Goal: Feedback & Contribution: Leave review/rating

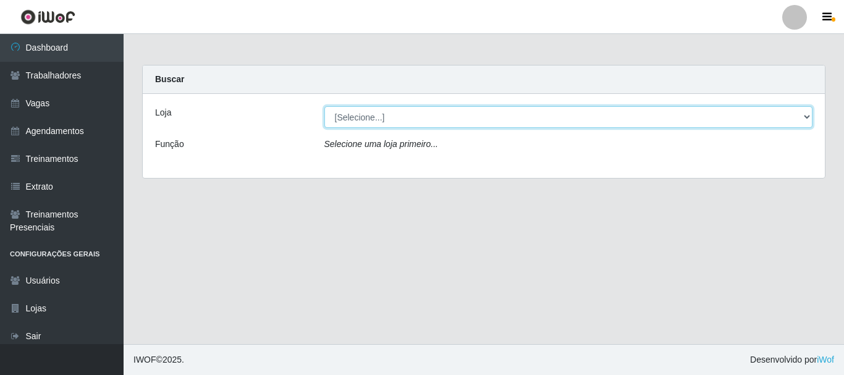
drag, startPoint x: 360, startPoint y: 112, endPoint x: 355, endPoint y: 124, distance: 12.7
click at [360, 112] on select "[Selecione...] O Cestão - [GEOGRAPHIC_DATA]" at bounding box center [569, 117] width 489 height 22
select select "238"
click at [325, 106] on select "[Selecione...] O Cestão - [GEOGRAPHIC_DATA]" at bounding box center [569, 117] width 489 height 22
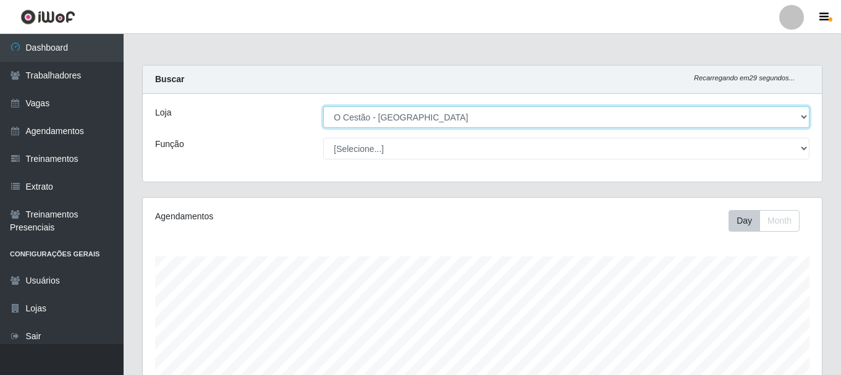
scroll to position [257, 679]
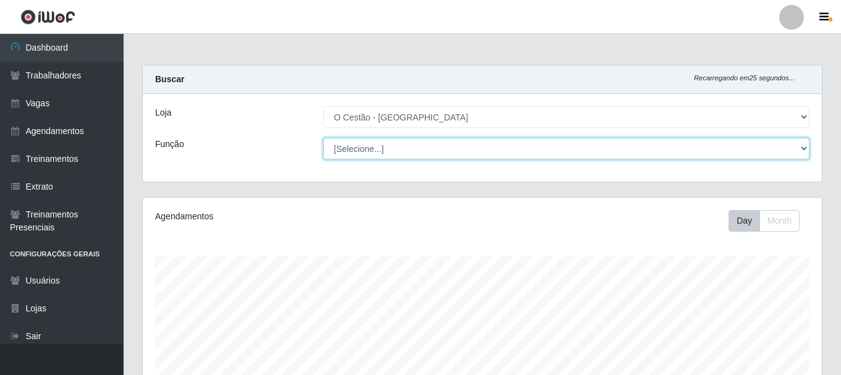
drag, startPoint x: 354, startPoint y: 127, endPoint x: 352, endPoint y: 151, distance: 24.2
click at [352, 151] on select "[Selecione...] ASG ASG + ASG ++ Auxiliar de Estoque Auxiliar de Estoque + Auxil…" at bounding box center [566, 149] width 487 height 22
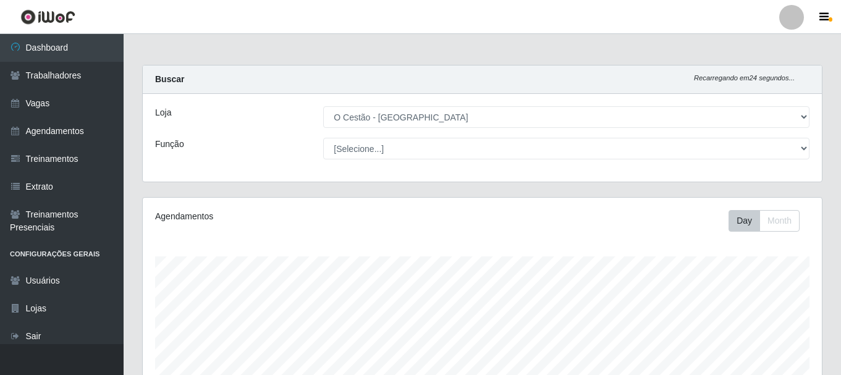
click at [457, 55] on main "Carregando... Buscar Recarregando em 24 segundos... Loja [Selecione...] O Cestã…" at bounding box center [483, 329] width 718 height 591
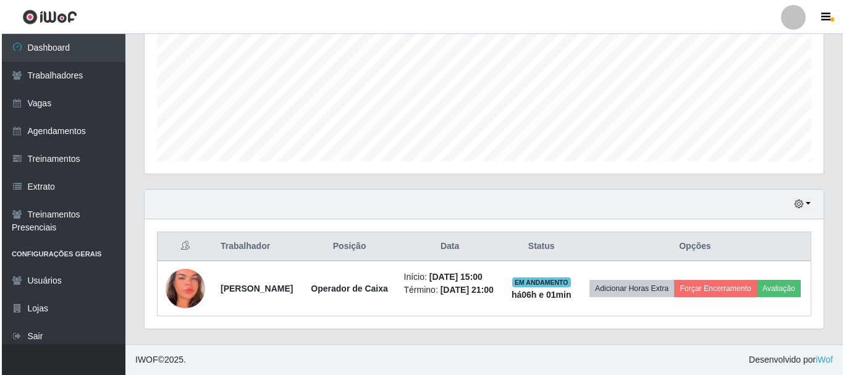
scroll to position [303, 0]
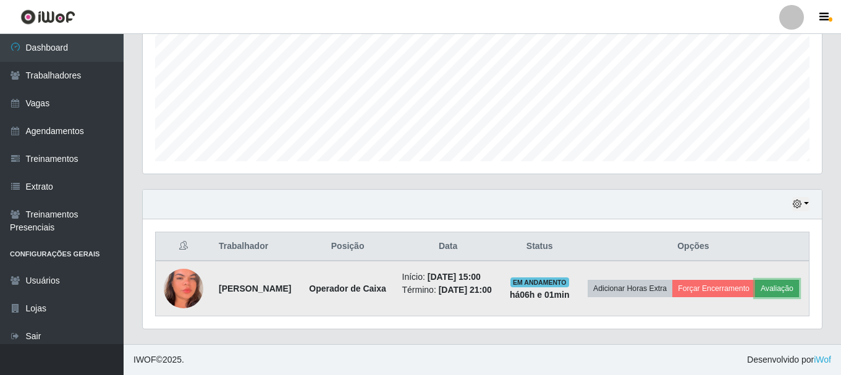
click at [755, 284] on button "Avaliação" at bounding box center [777, 288] width 44 height 17
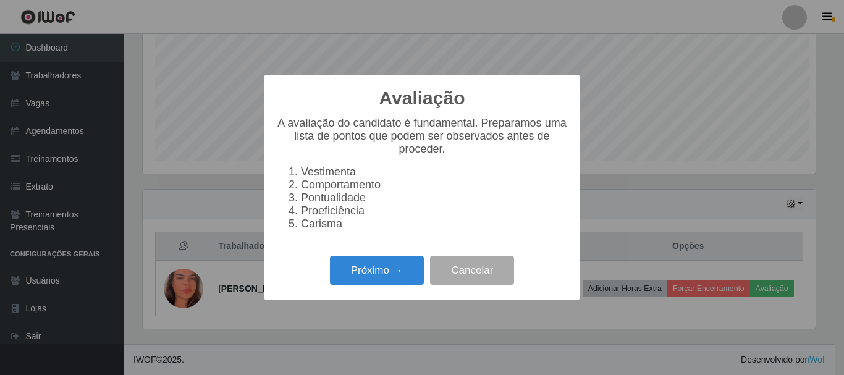
scroll to position [257, 673]
click at [373, 267] on button "Próximo →" at bounding box center [377, 270] width 94 height 29
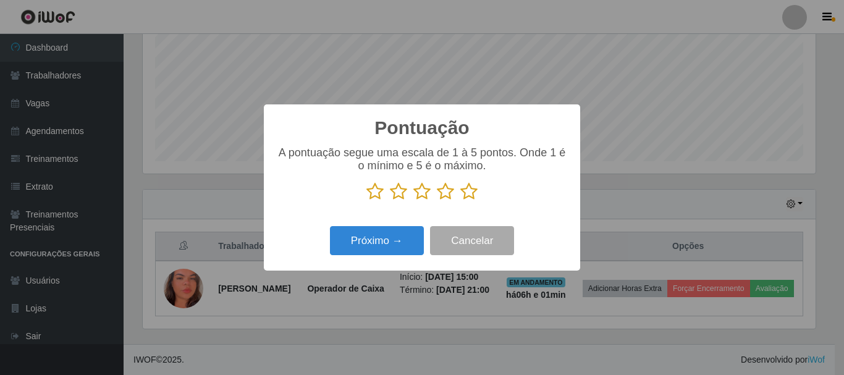
scroll to position [617939, 617522]
click at [464, 191] on icon at bounding box center [469, 191] width 17 height 19
click at [461, 201] on input "radio" at bounding box center [461, 201] width 0 height 0
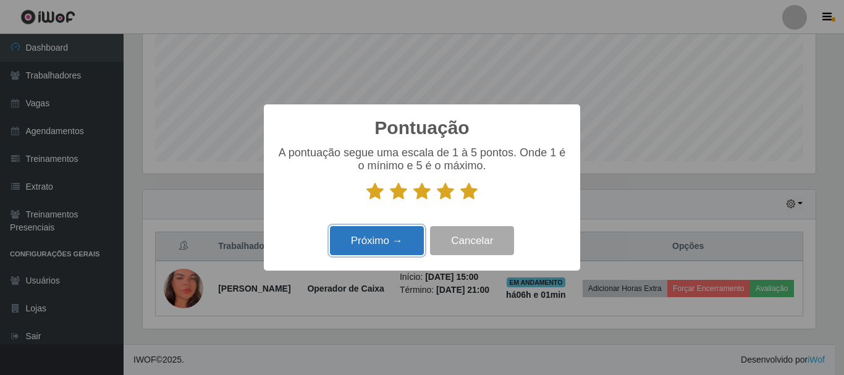
click at [393, 236] on button "Próximo →" at bounding box center [377, 240] width 94 height 29
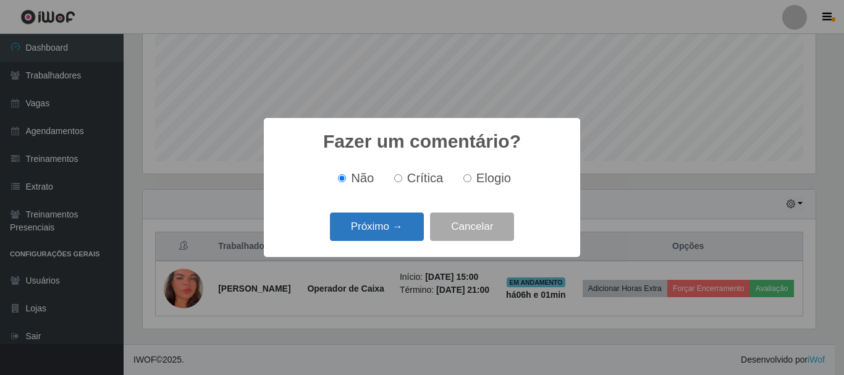
click at [402, 224] on button "Próximo →" at bounding box center [377, 227] width 94 height 29
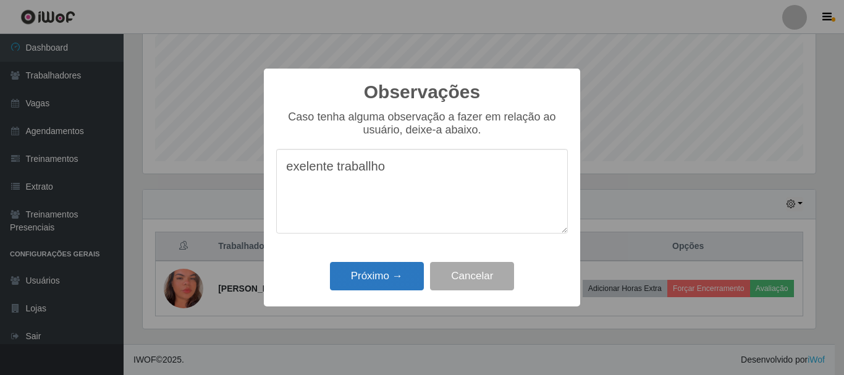
type textarea "exelente traballho"
click at [390, 276] on button "Próximo →" at bounding box center [377, 276] width 94 height 29
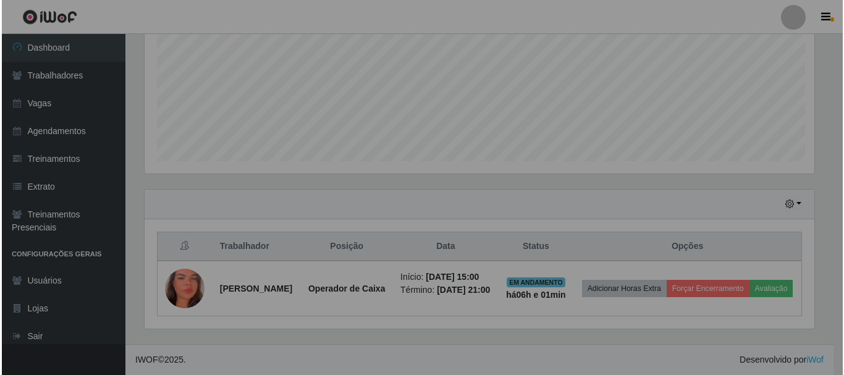
scroll to position [257, 679]
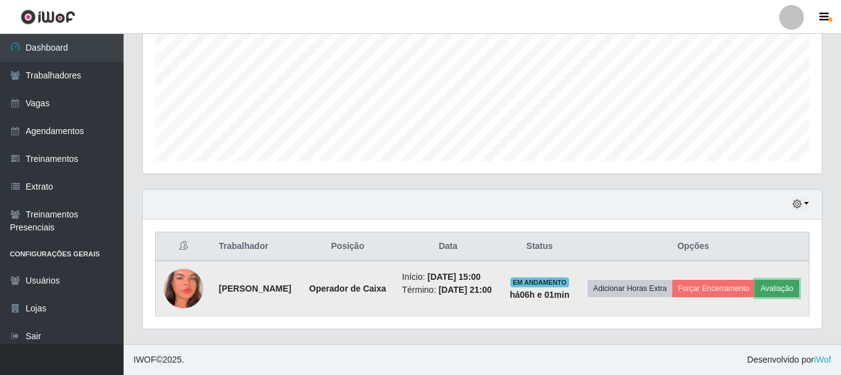
click at [755, 285] on button "Avaliação" at bounding box center [777, 288] width 44 height 17
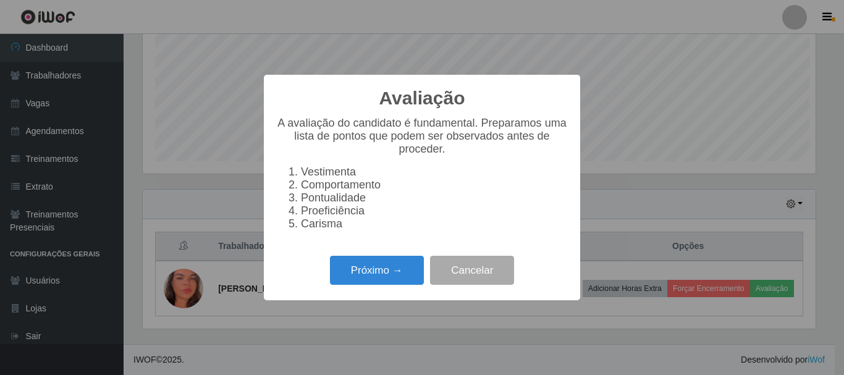
scroll to position [257, 673]
click at [401, 273] on button "Próximo →" at bounding box center [377, 270] width 94 height 29
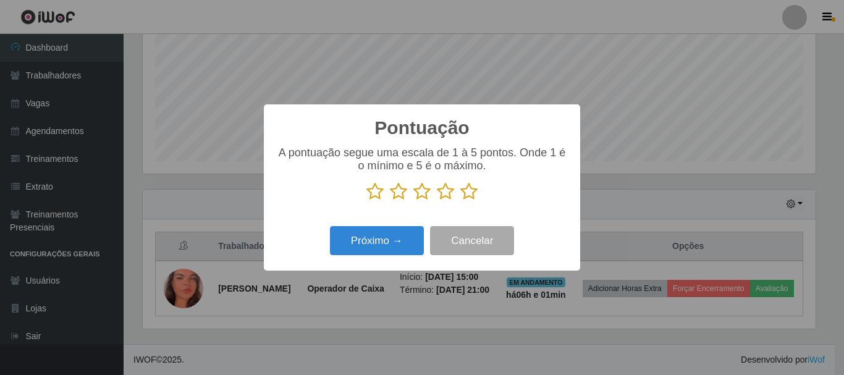
scroll to position [617939, 617522]
click at [475, 192] on icon at bounding box center [469, 191] width 17 height 19
click at [461, 201] on input "radio" at bounding box center [461, 201] width 0 height 0
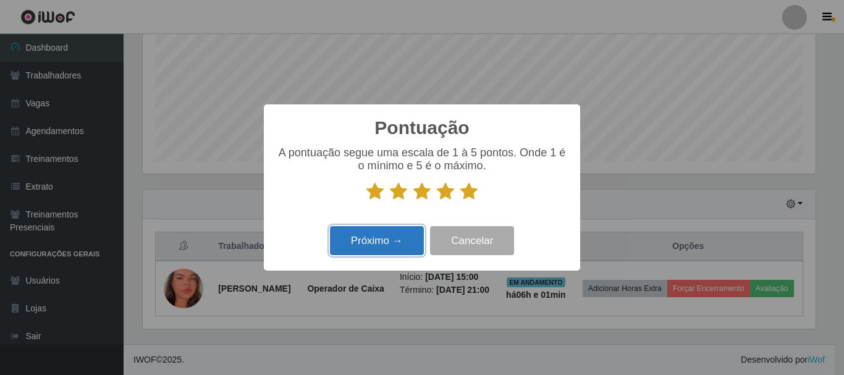
click at [397, 242] on button "Próximo →" at bounding box center [377, 240] width 94 height 29
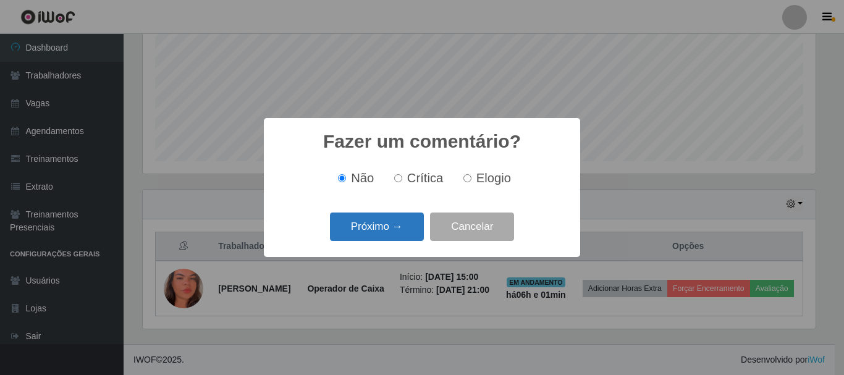
click at [398, 220] on button "Próximo →" at bounding box center [377, 227] width 94 height 29
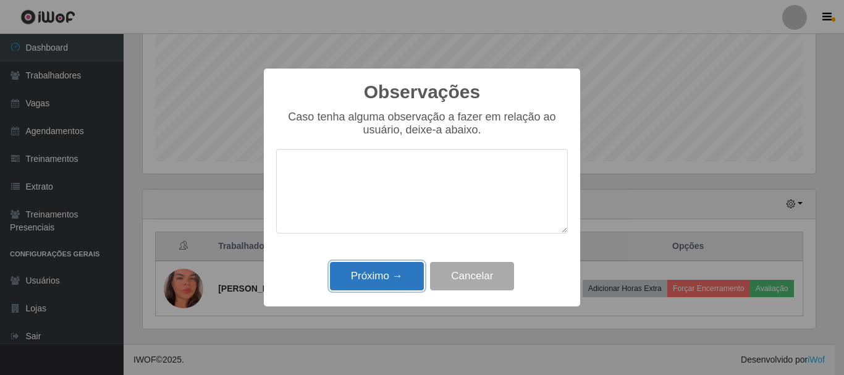
click at [376, 270] on button "Próximo →" at bounding box center [377, 276] width 94 height 29
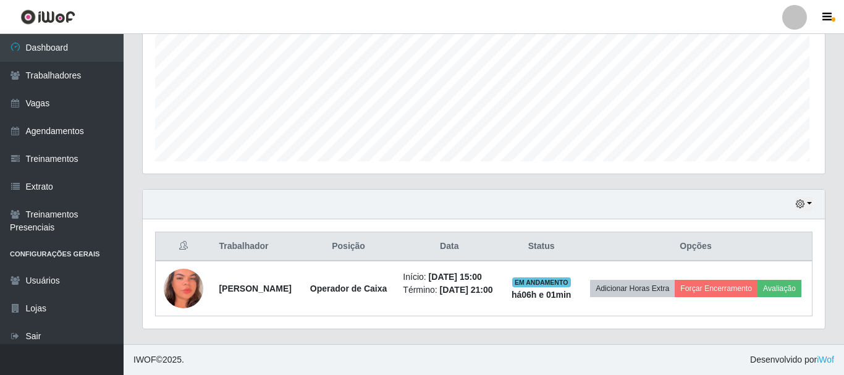
scroll to position [257, 679]
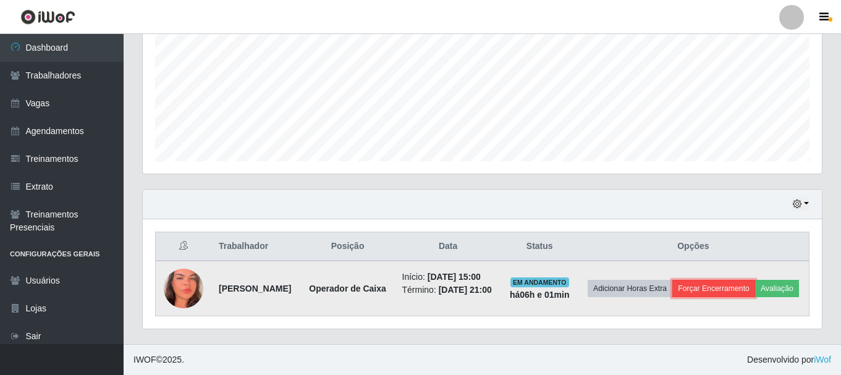
click at [755, 280] on button "Forçar Encerramento" at bounding box center [714, 288] width 83 height 17
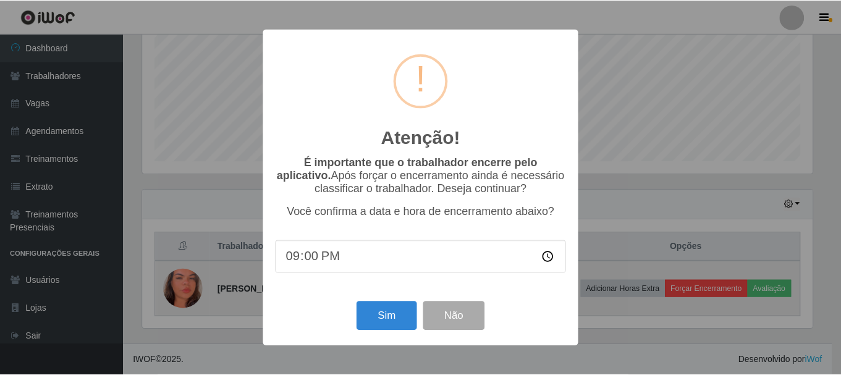
scroll to position [257, 673]
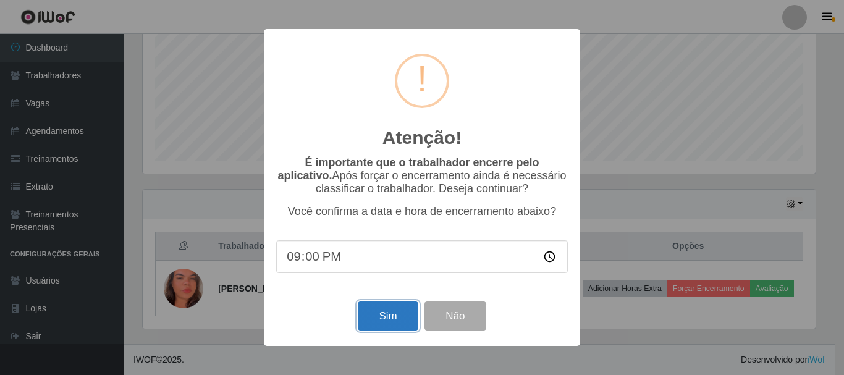
click at [396, 318] on button "Sim" at bounding box center [388, 316] width 60 height 29
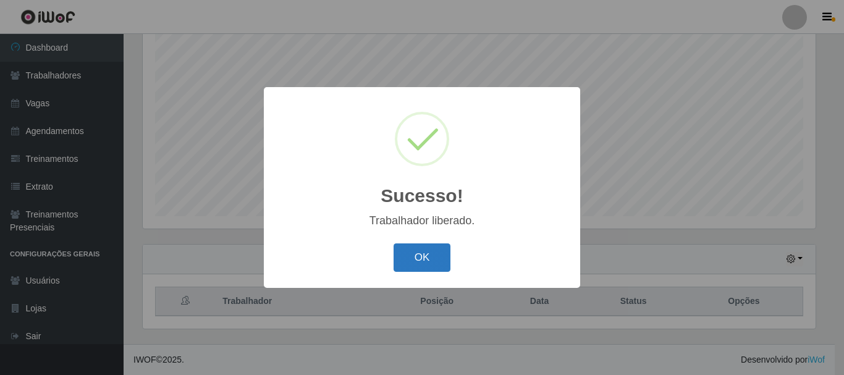
click at [438, 258] on button "OK" at bounding box center [422, 258] width 57 height 29
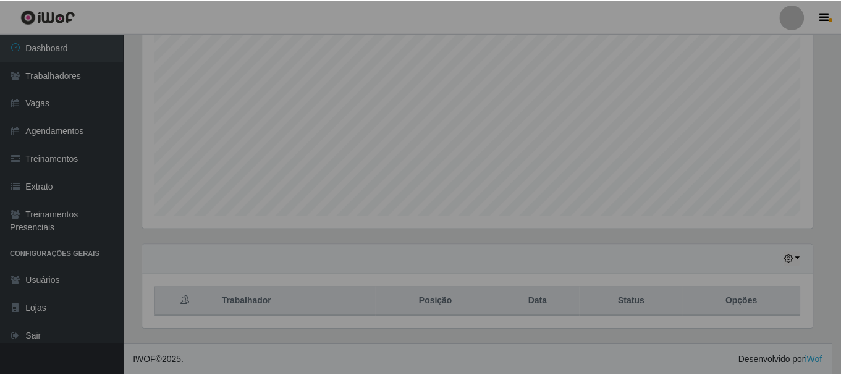
scroll to position [257, 679]
